Goal: Task Accomplishment & Management: Use online tool/utility

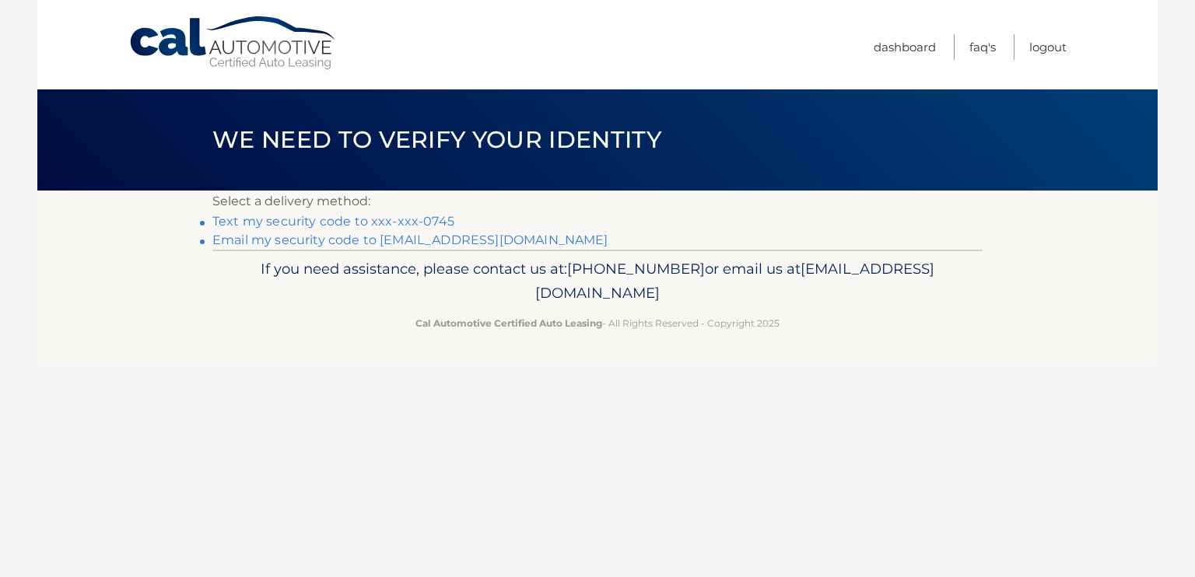
click at [425, 222] on link "Text my security code to xxx-xxx-0745" at bounding box center [333, 221] width 242 height 15
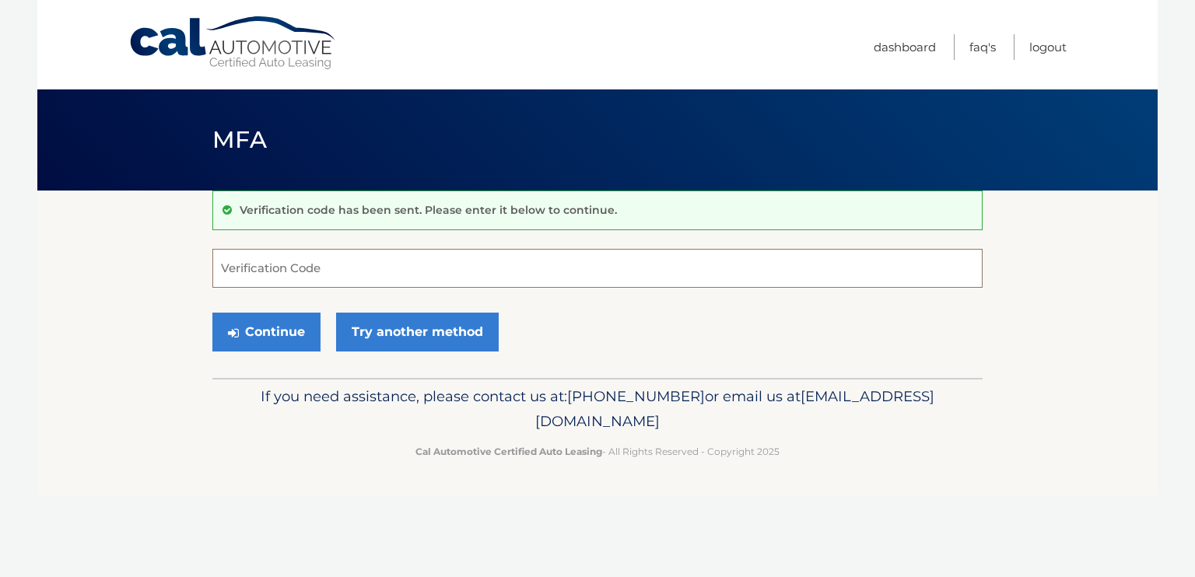
click at [247, 272] on input "Verification Code" at bounding box center [597, 268] width 770 height 39
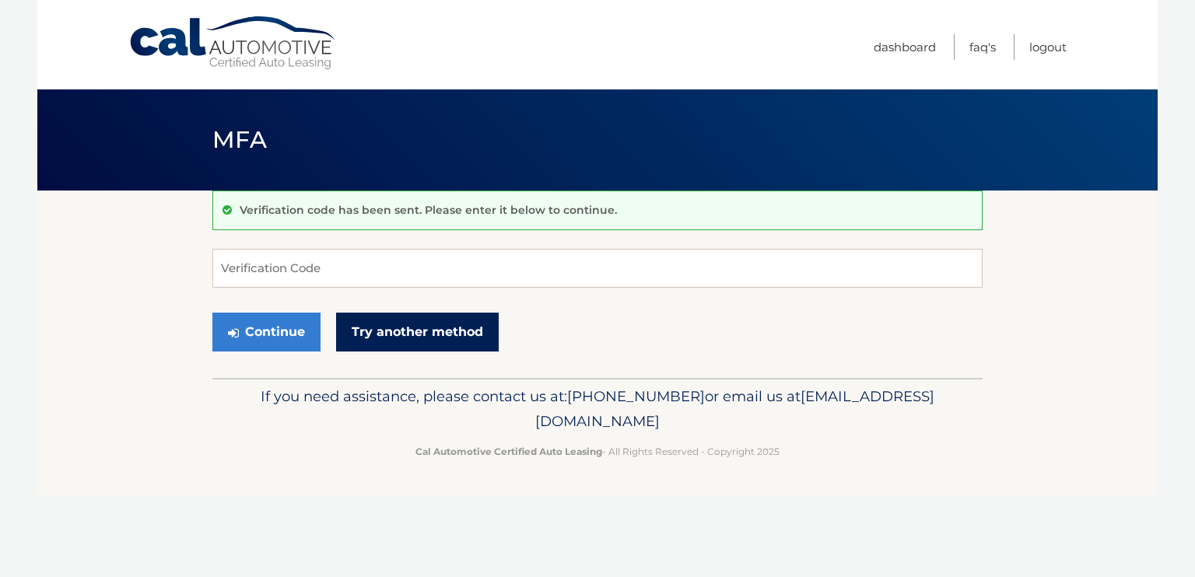
click at [366, 331] on link "Try another method" at bounding box center [417, 332] width 163 height 39
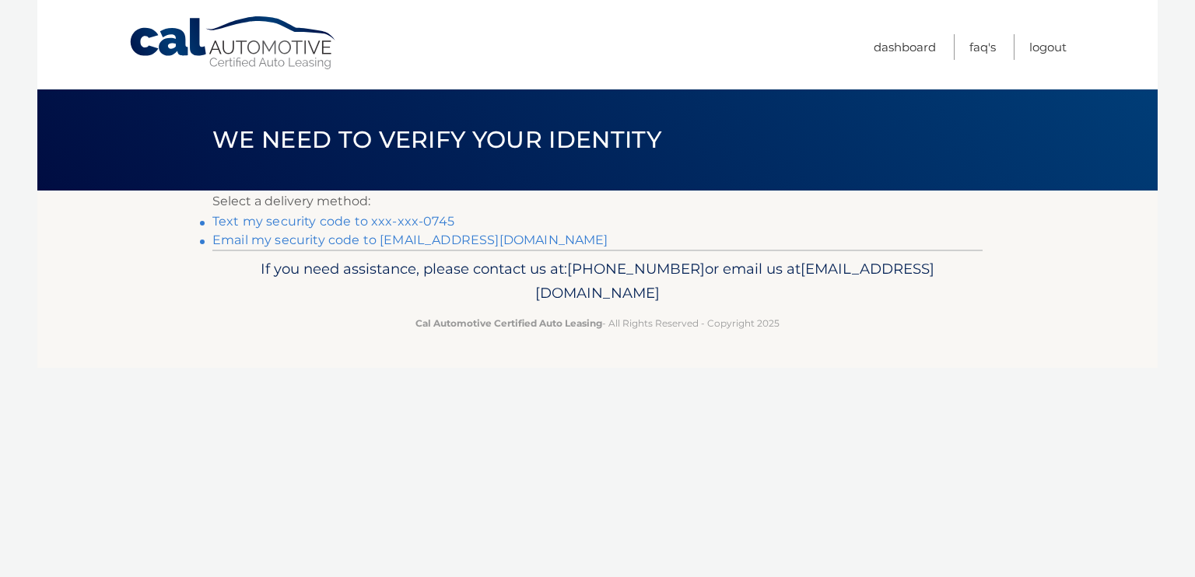
click at [295, 218] on link "Text my security code to xxx-xxx-0745" at bounding box center [333, 221] width 242 height 15
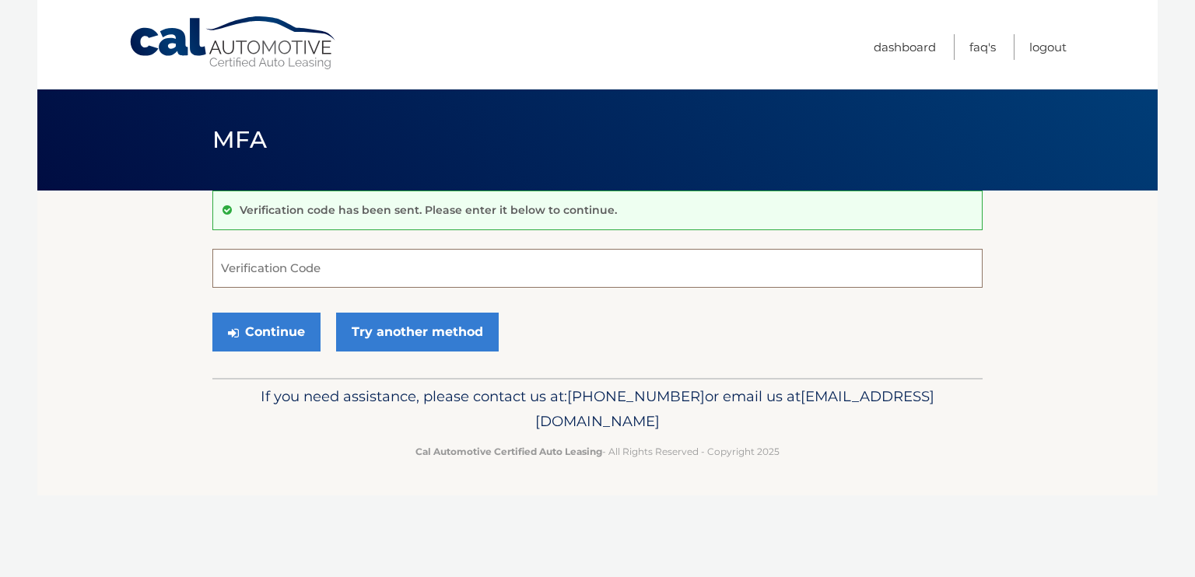
click at [261, 265] on input "Verification Code" at bounding box center [597, 268] width 770 height 39
type input "287044"
click at [259, 341] on button "Continue" at bounding box center [266, 332] width 108 height 39
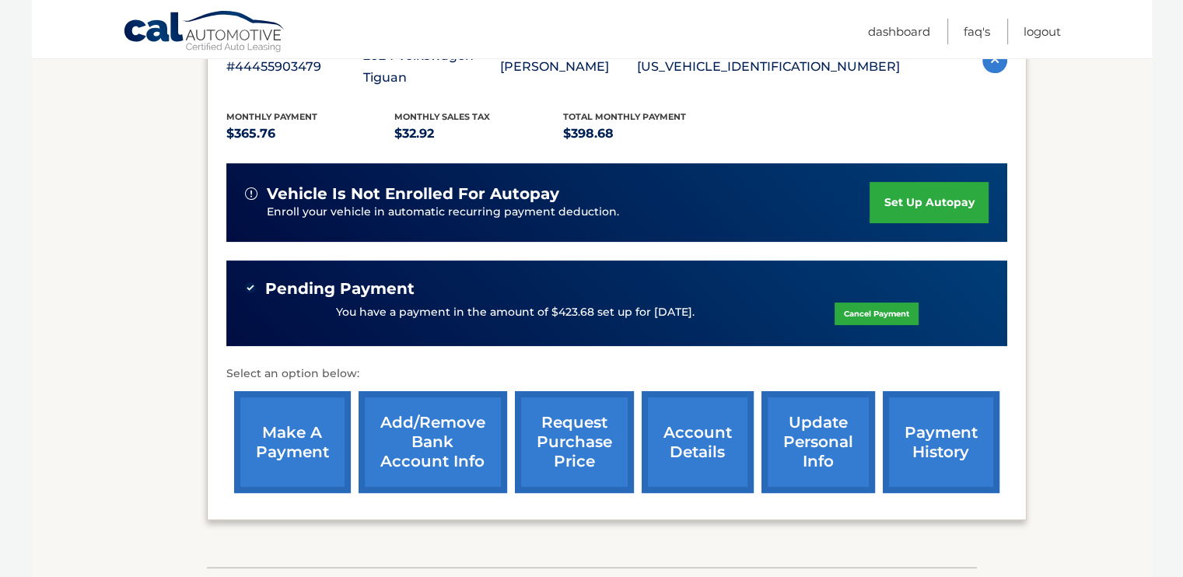
scroll to position [310, 0]
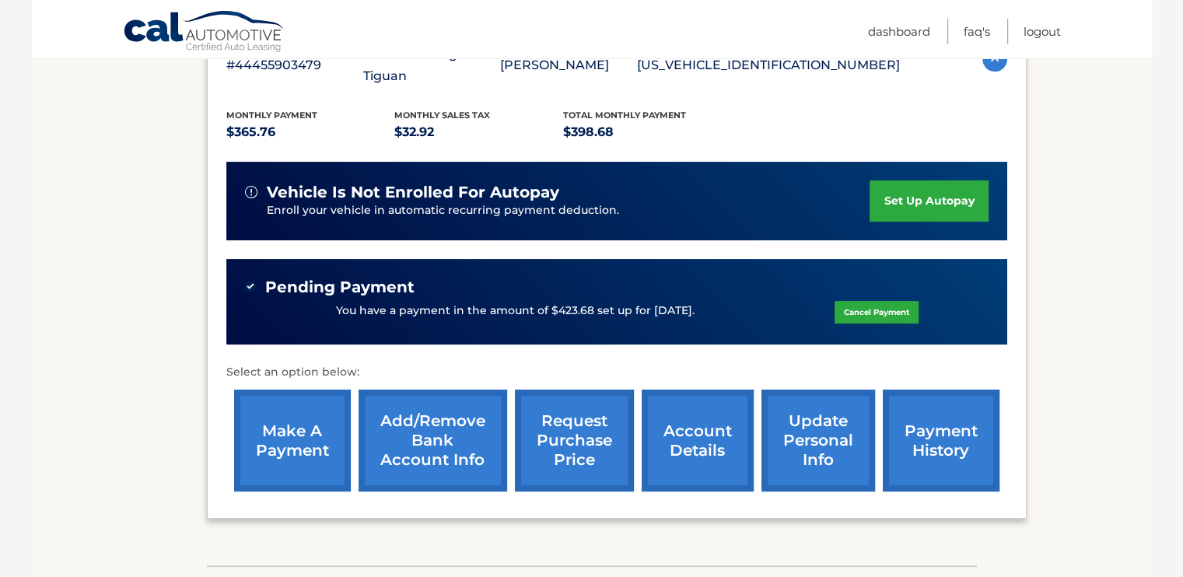
click at [282, 427] on link "make a payment" at bounding box center [292, 441] width 117 height 102
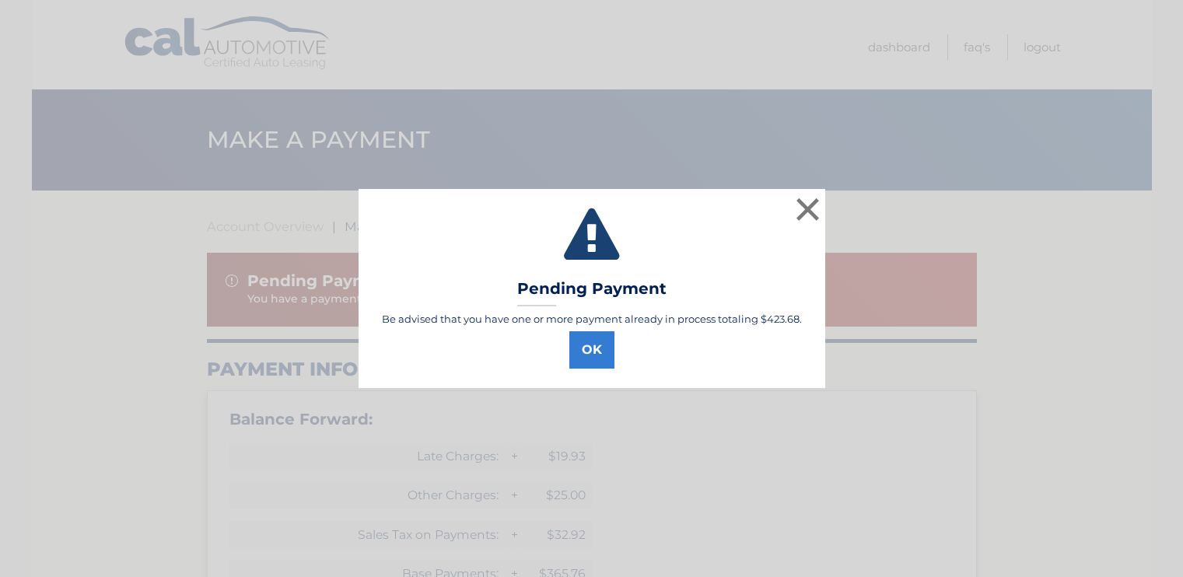
select select "NGRhNjU1NTYtZTJhNS00NzY0LTg3YmYtNGRhZjY4YzBjMDI2"
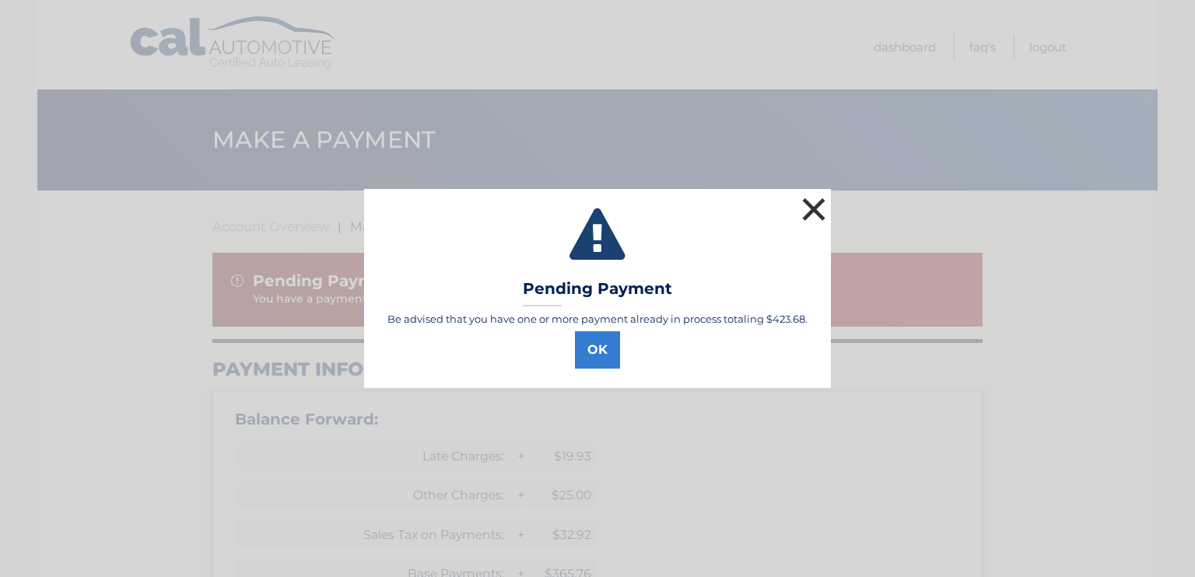
click at [818, 205] on button "×" at bounding box center [813, 209] width 31 height 31
